Goal: Task Accomplishment & Management: Complete application form

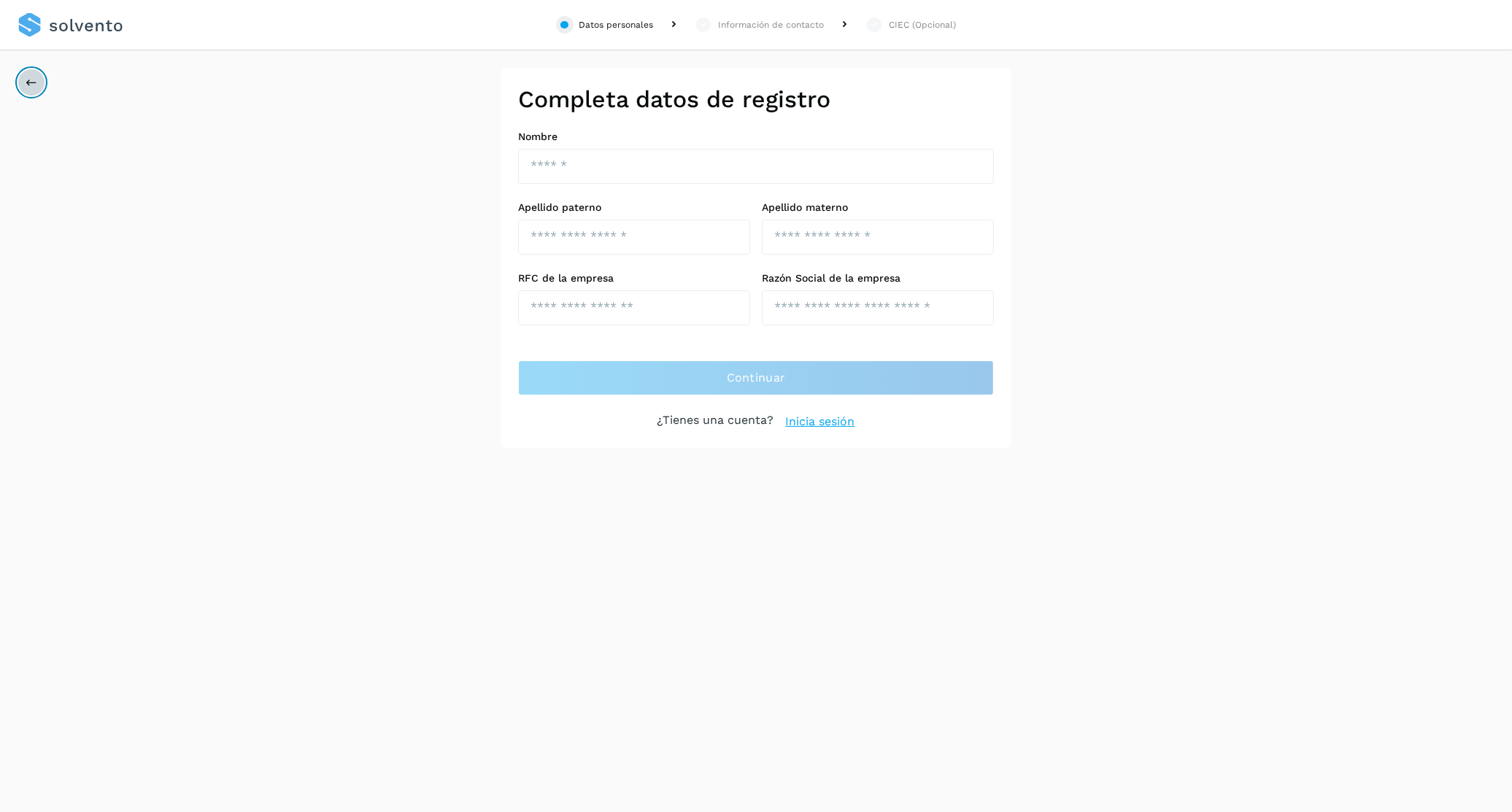
click at [24, 75] on button at bounding box center [31, 82] width 28 height 28
